Goal: Navigation & Orientation: Go to known website

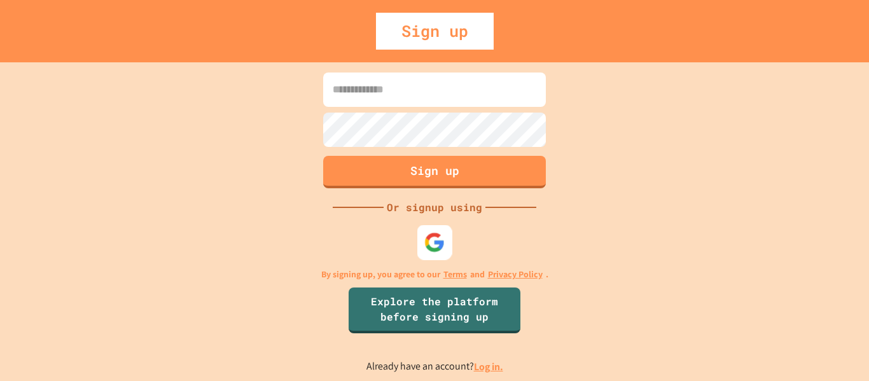
click at [447, 236] on div at bounding box center [434, 242] width 35 height 35
click at [427, 238] on img at bounding box center [434, 242] width 21 height 21
click at [429, 255] on div at bounding box center [434, 242] width 35 height 35
click at [492, 365] on link "Log in." at bounding box center [488, 366] width 29 height 13
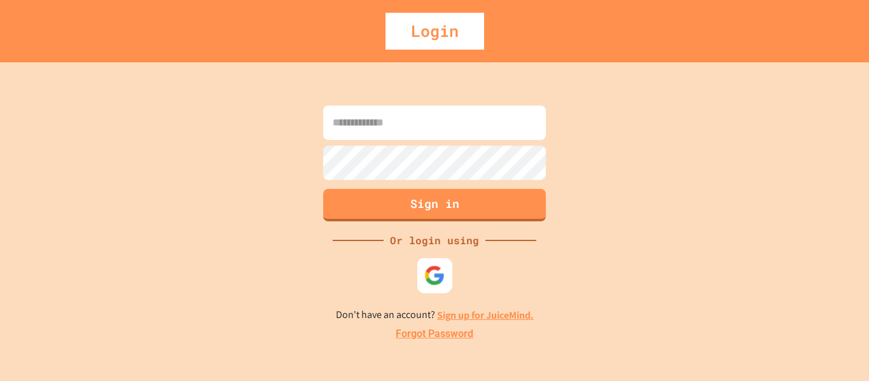
click at [441, 258] on div at bounding box center [434, 275] width 35 height 35
click at [426, 266] on img at bounding box center [434, 275] width 21 height 21
click at [473, 315] on link "Sign up for JuiceMind." at bounding box center [485, 315] width 97 height 13
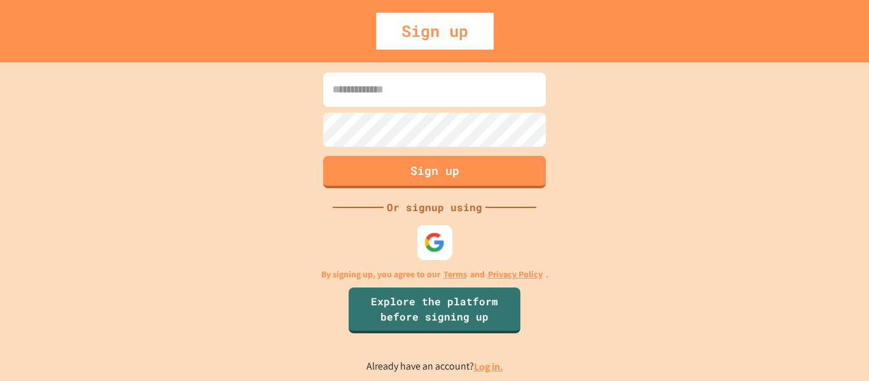
click at [443, 236] on img at bounding box center [434, 242] width 21 height 21
